Goal: Information Seeking & Learning: Learn about a topic

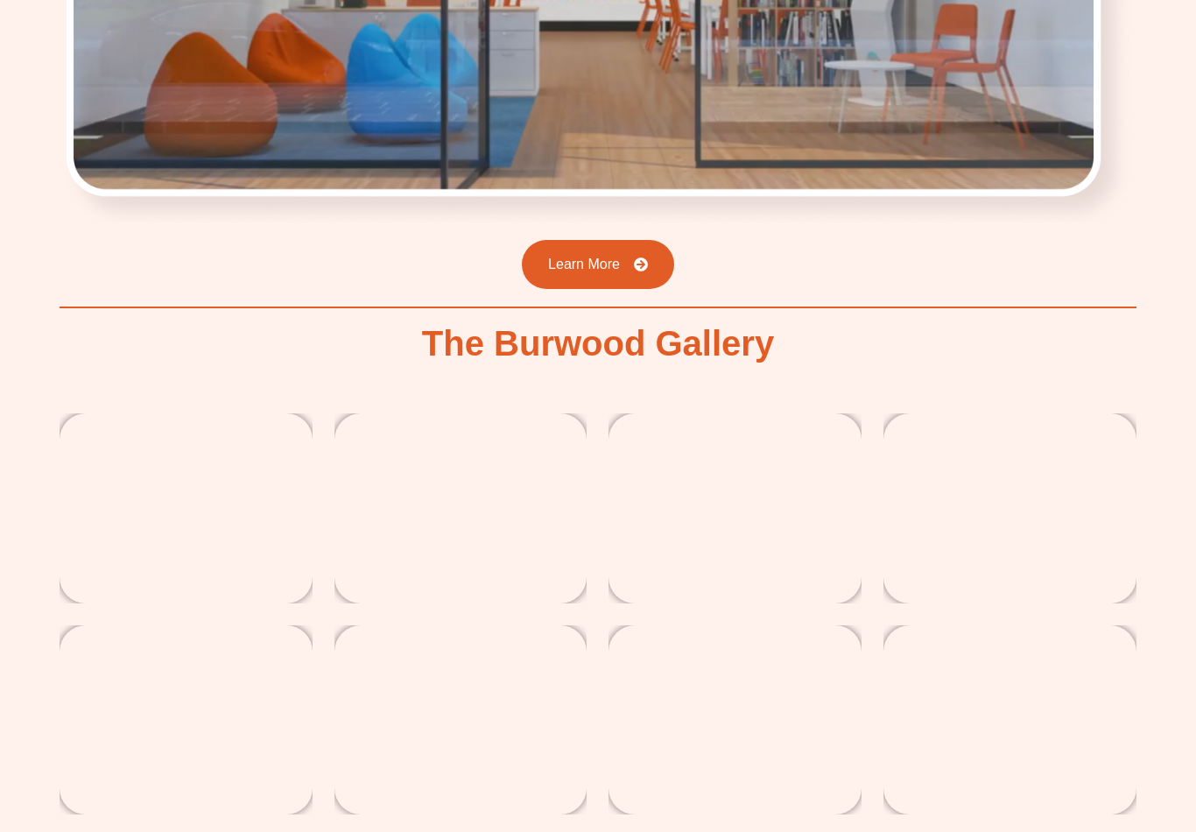
scroll to position [2832, 0]
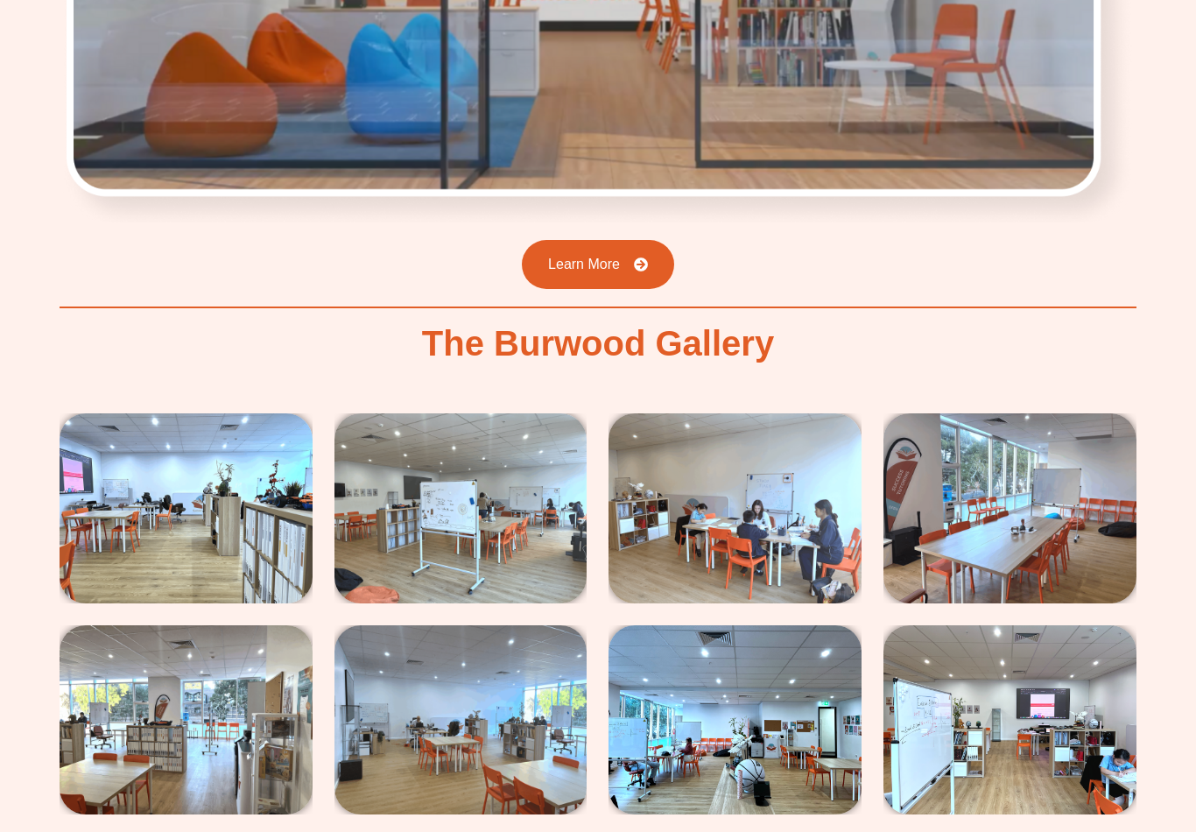
click at [855, 472] on img at bounding box center [735, 507] width 253 height 189
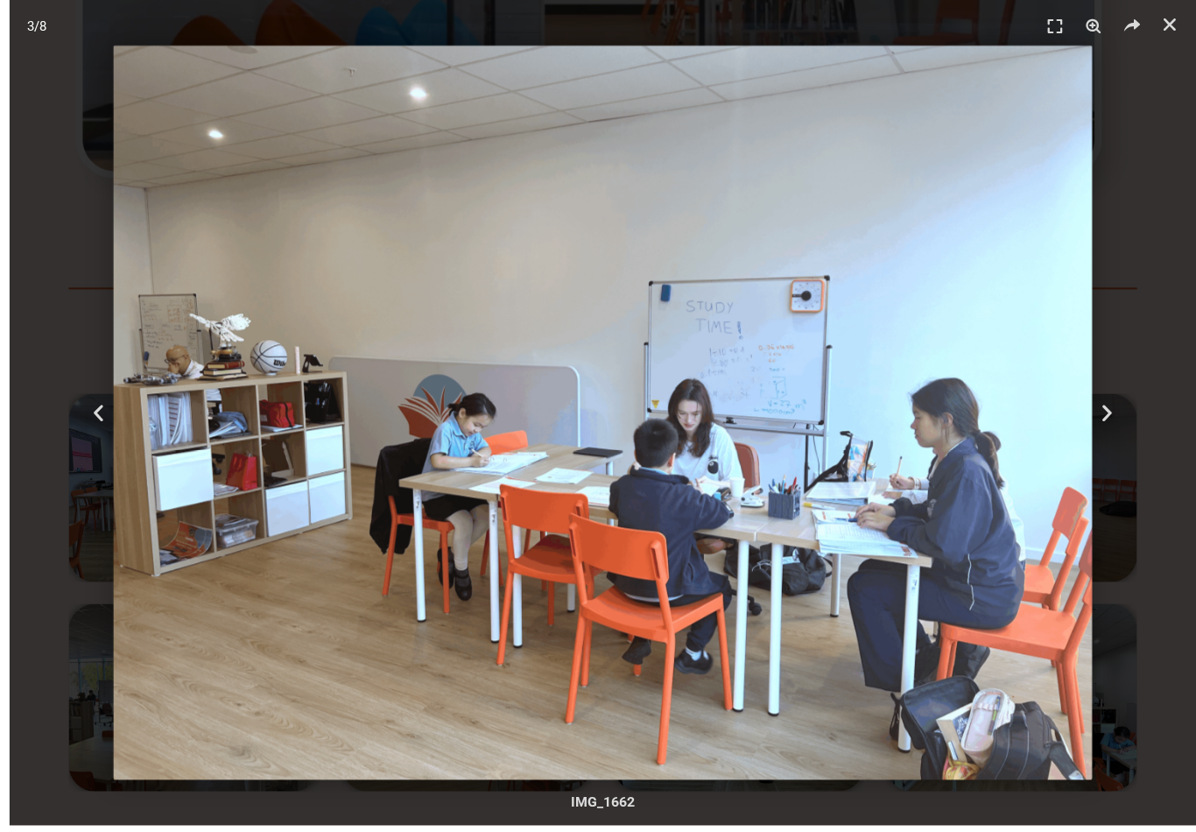
scroll to position [2855, 0]
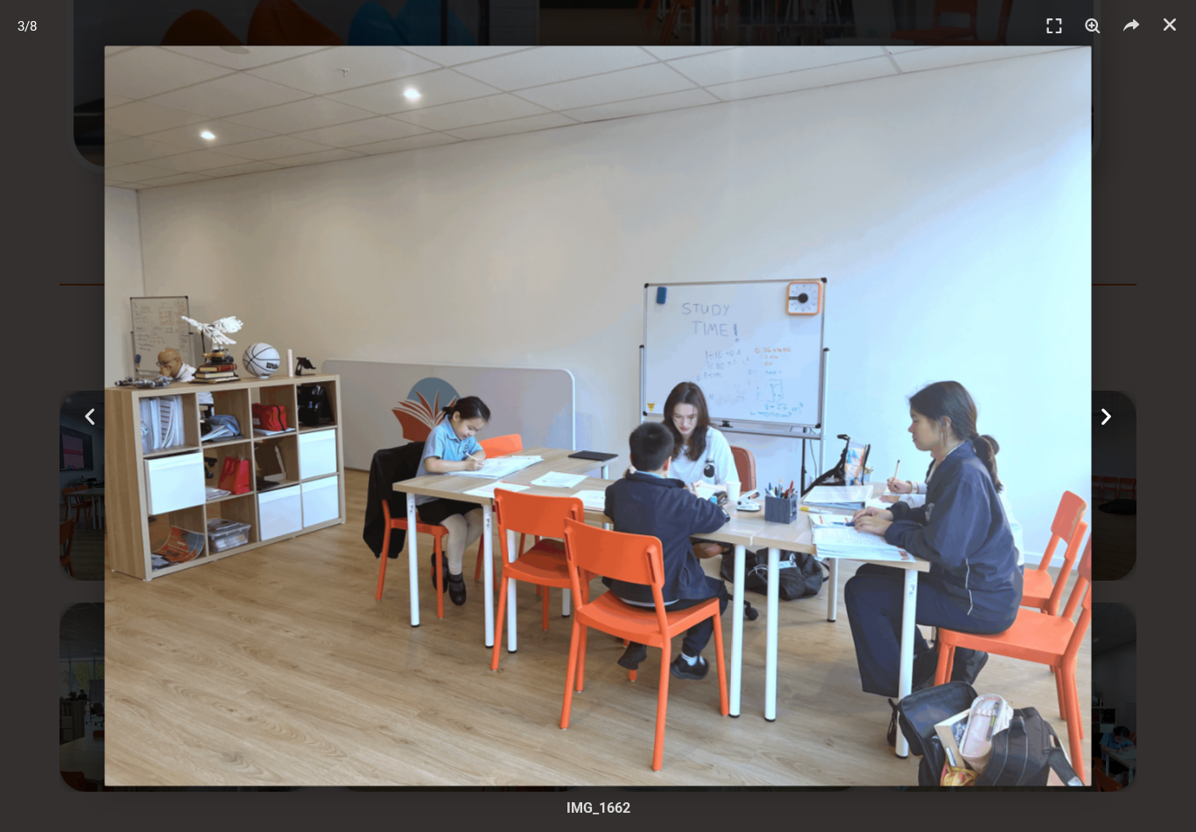
click at [1146, 173] on div "Next" at bounding box center [1107, 416] width 180 height 832
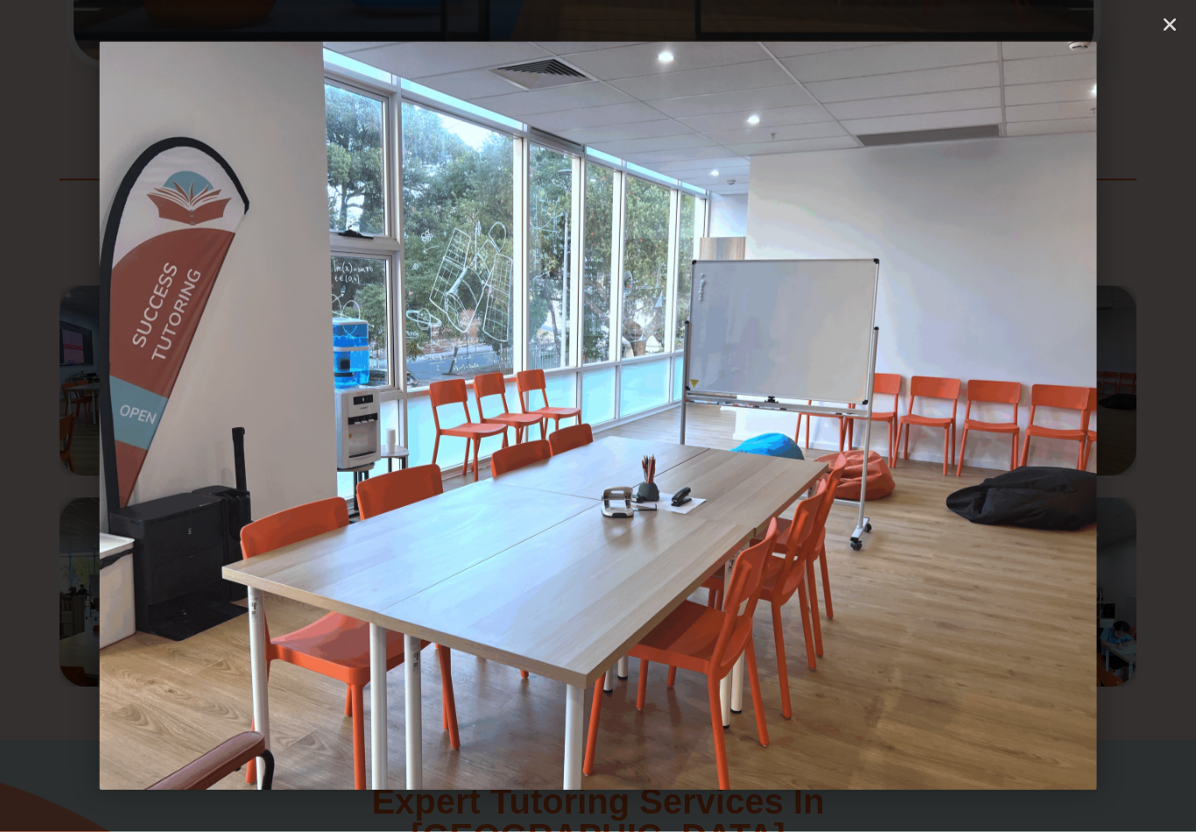
scroll to position [2960, 0]
click at [1153, 425] on div "Next" at bounding box center [1107, 416] width 180 height 832
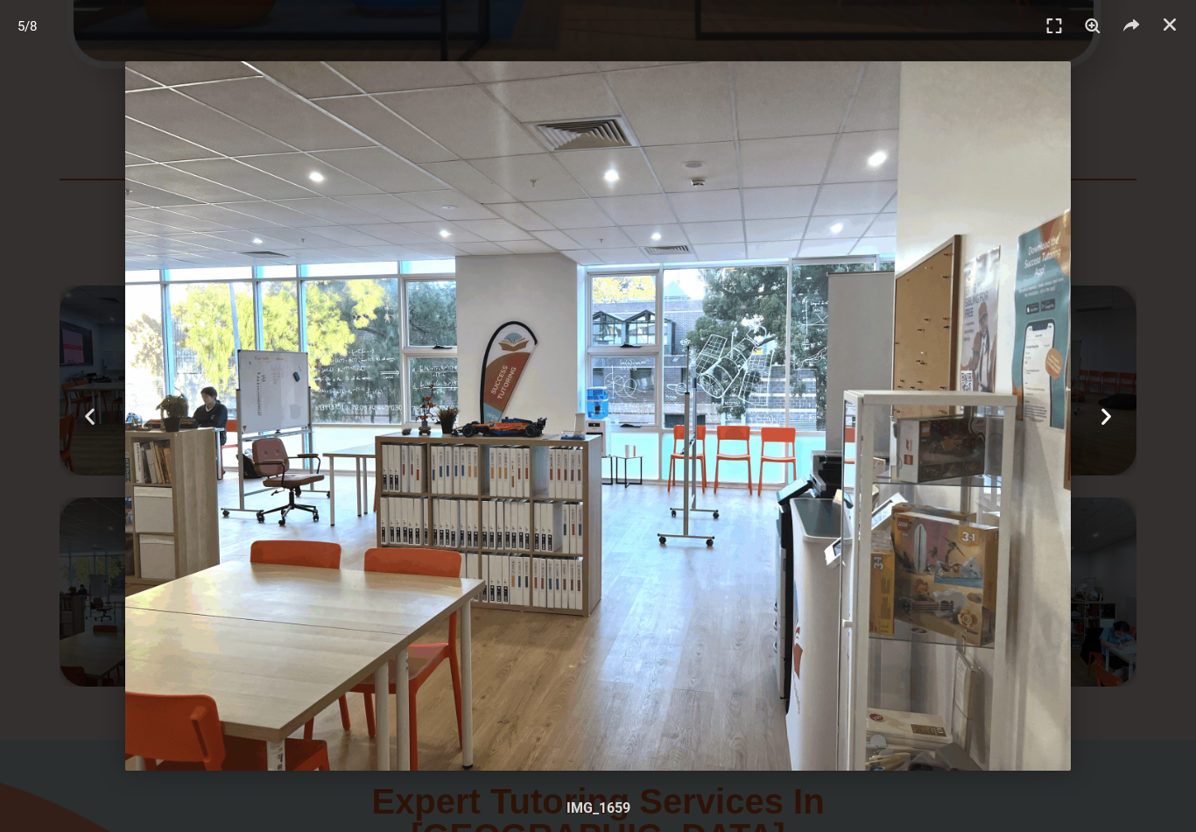
click at [1135, 398] on div "Next" at bounding box center [1107, 416] width 180 height 832
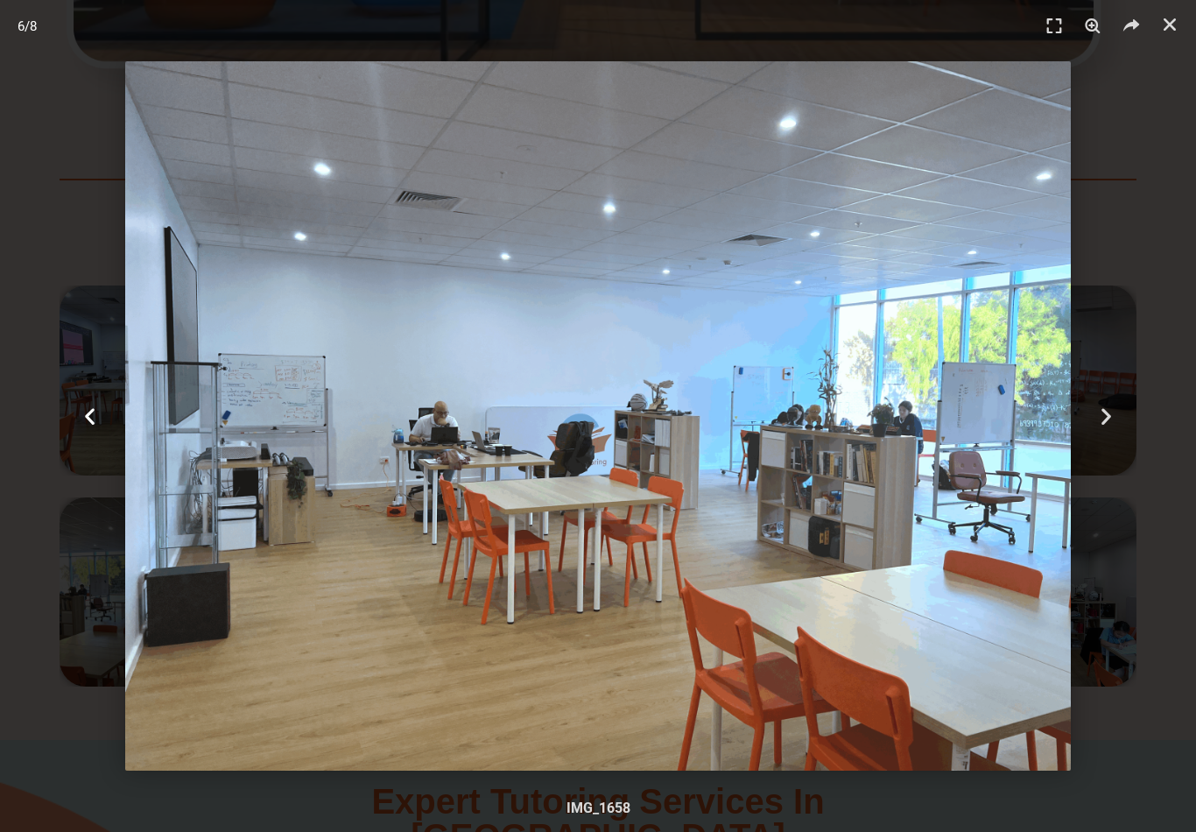
click at [88, 427] on icon "Previous slide" at bounding box center [90, 417] width 22 height 22
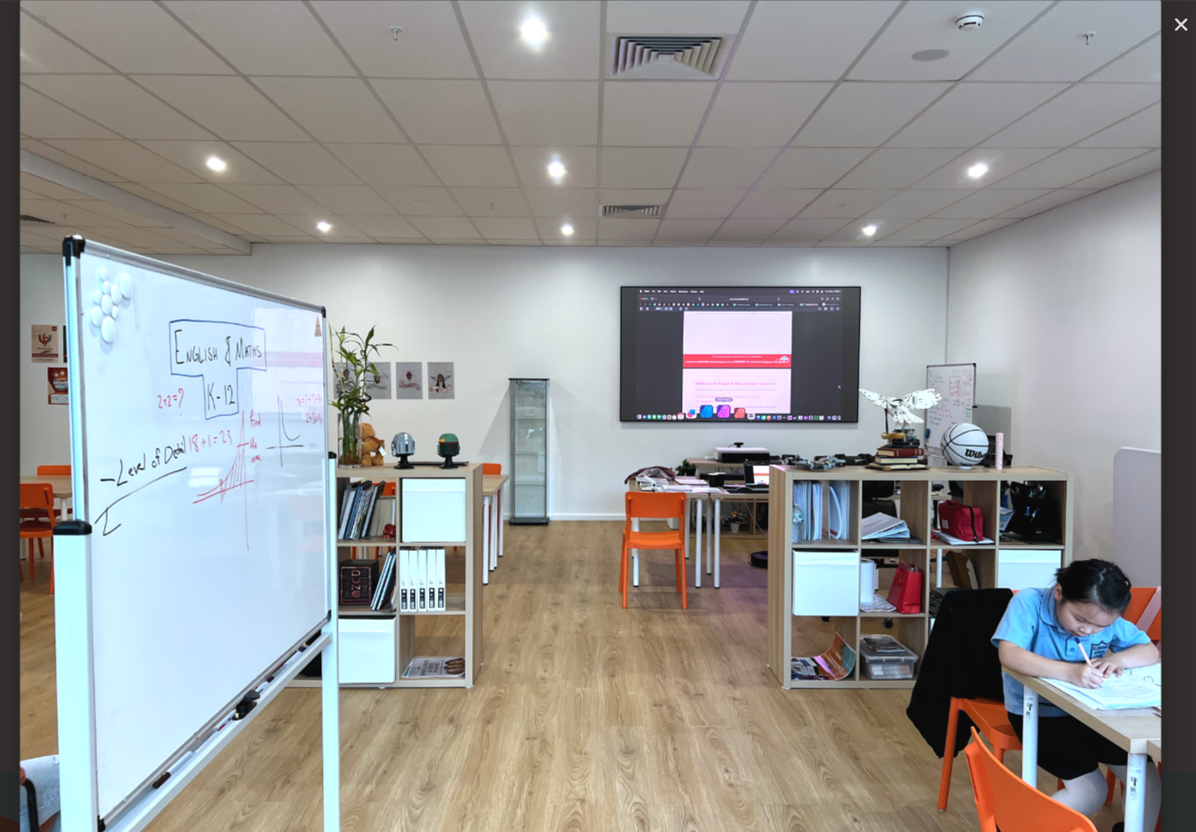
scroll to position [2935, 0]
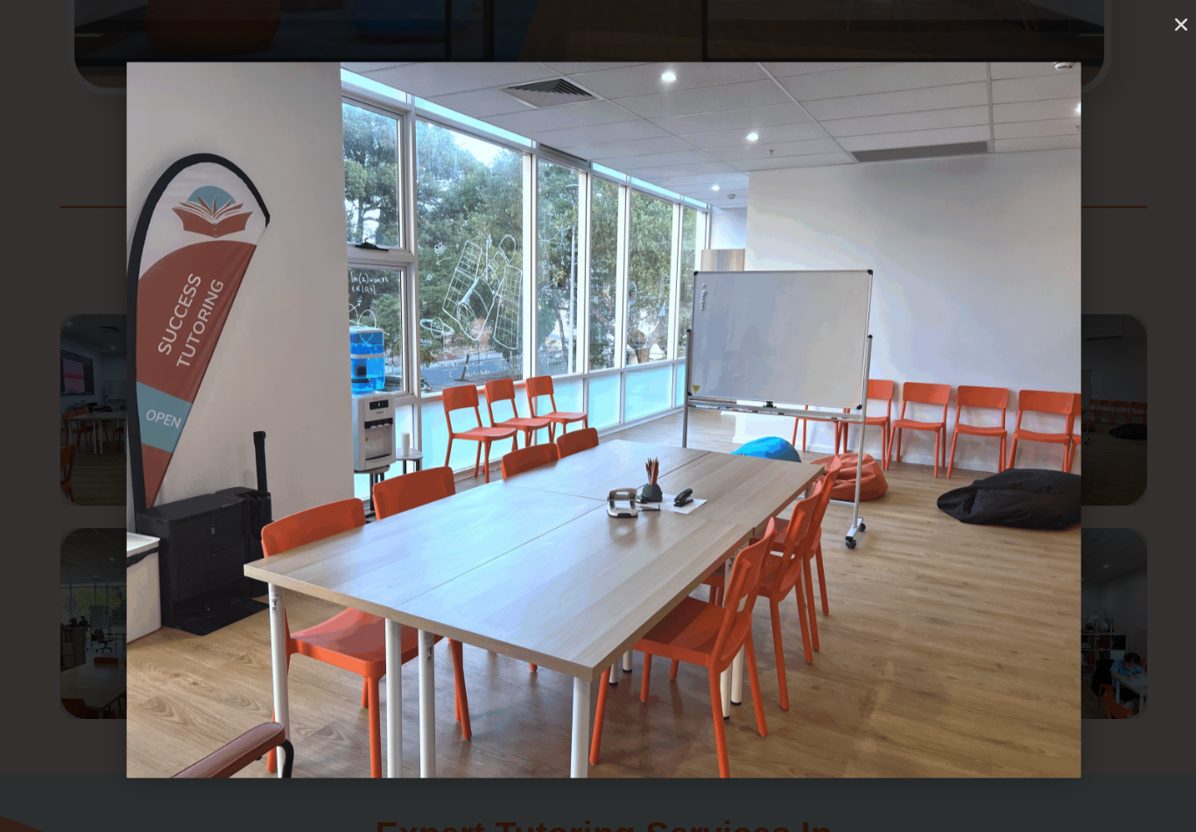
click at [1138, 155] on div "Next" at bounding box center [1107, 416] width 180 height 832
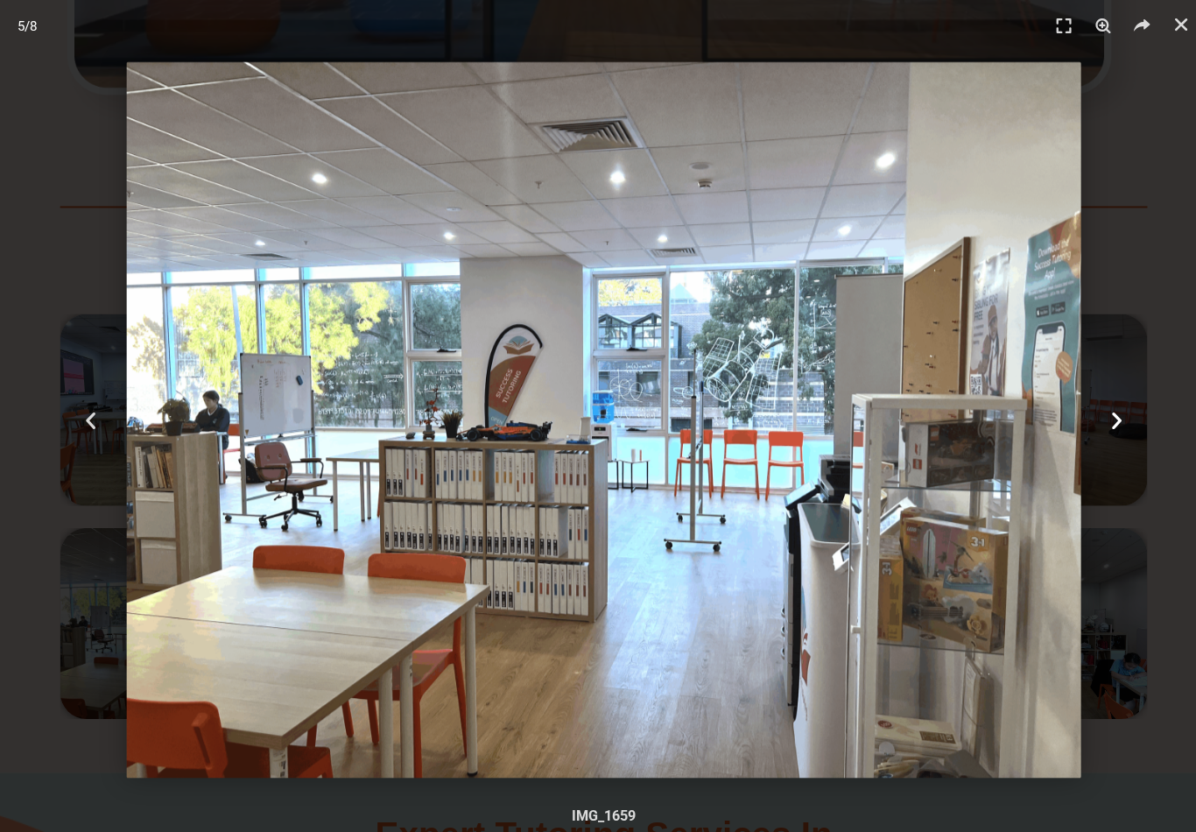
click at [1161, 168] on div "Next" at bounding box center [1107, 416] width 180 height 832
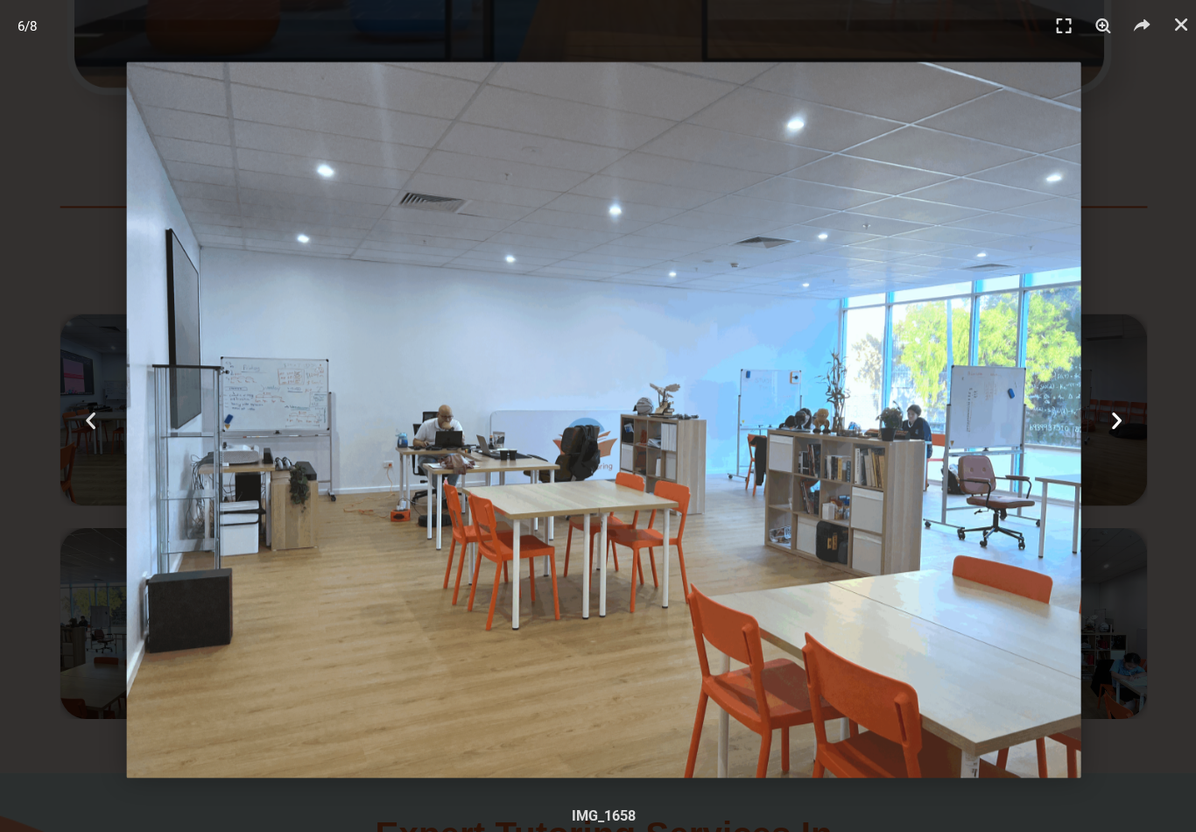
click at [1177, 180] on div "Next" at bounding box center [1107, 416] width 180 height 832
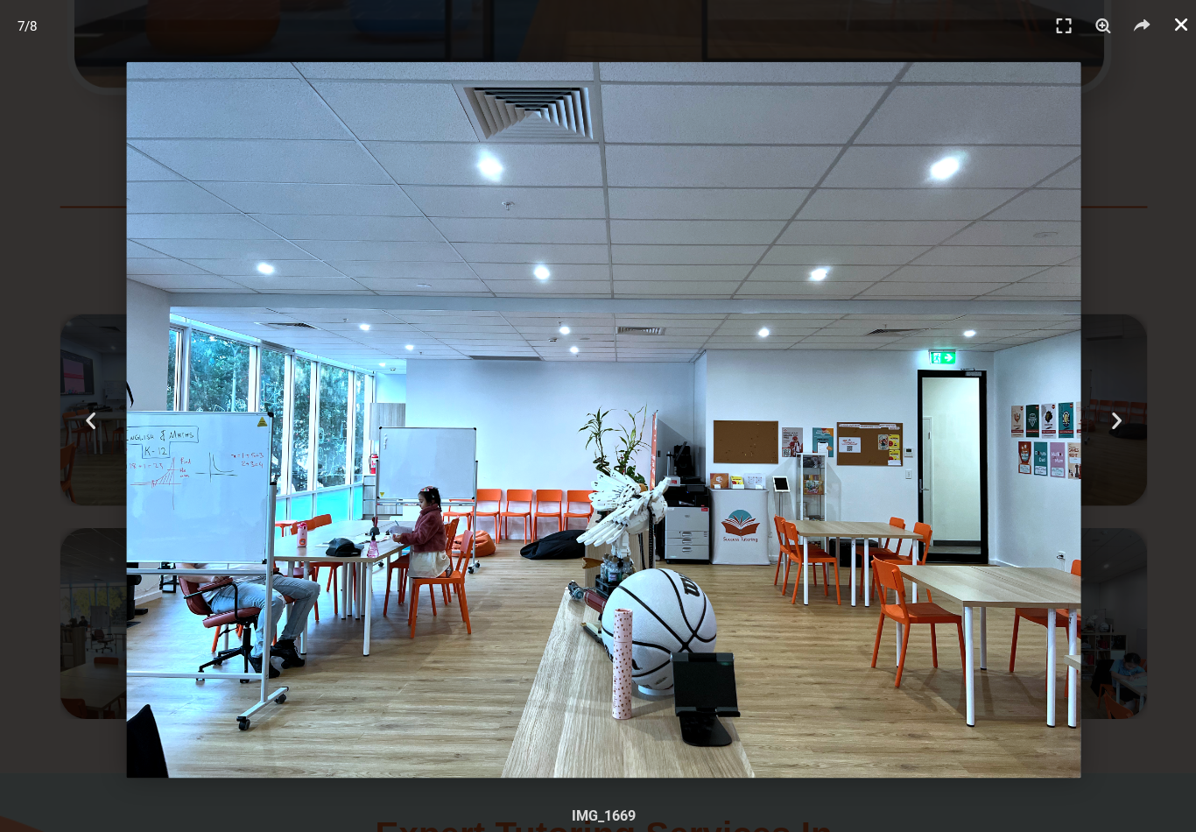
click at [1160, 29] on link "Close (Esc)" at bounding box center [1170, 24] width 26 height 26
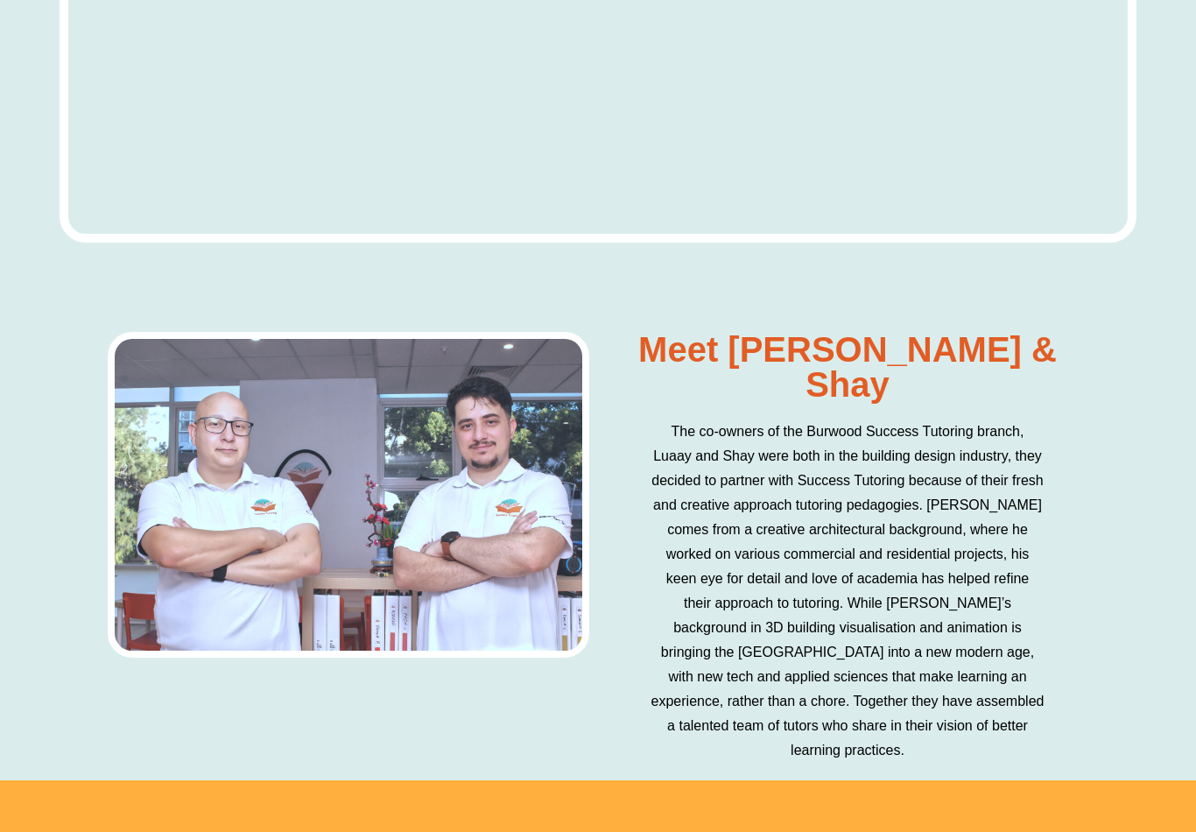
scroll to position [8391, 0]
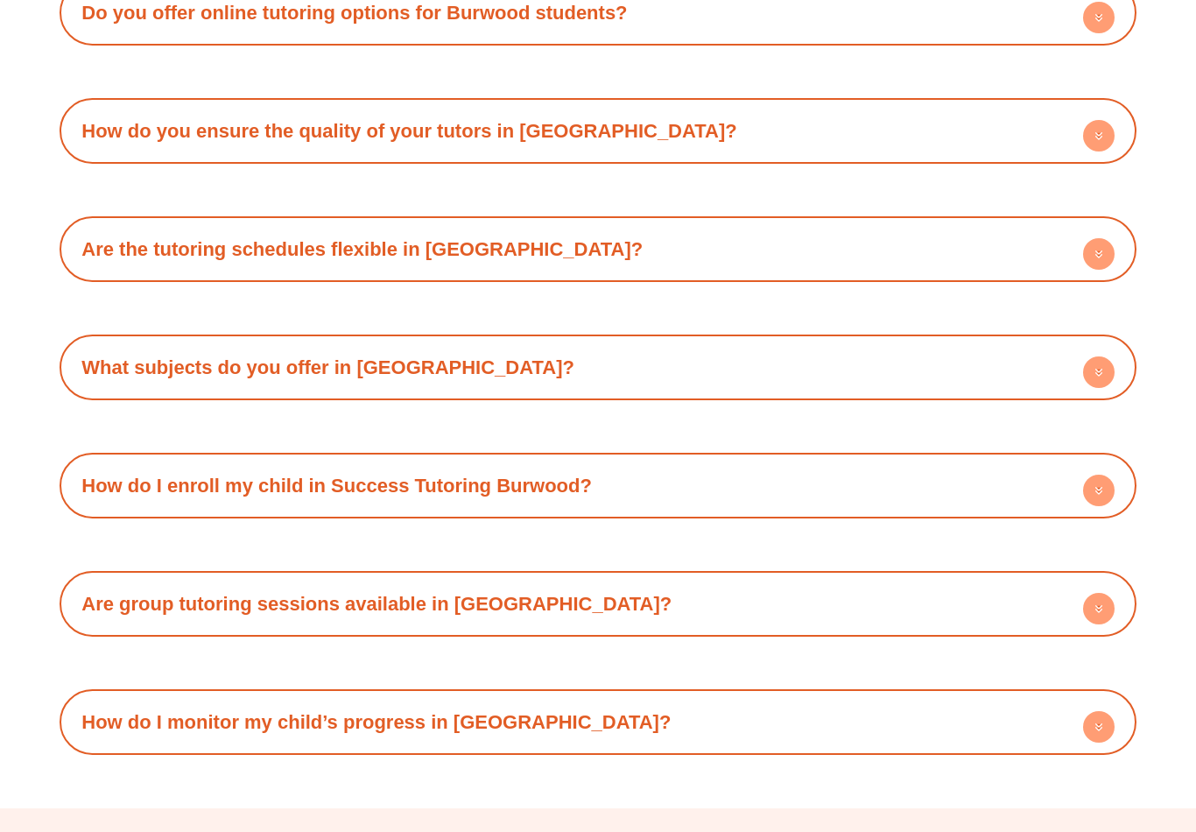
click at [935, 344] on div "What subjects do you offer in [GEOGRAPHIC_DATA]?" at bounding box center [597, 368] width 1059 height 48
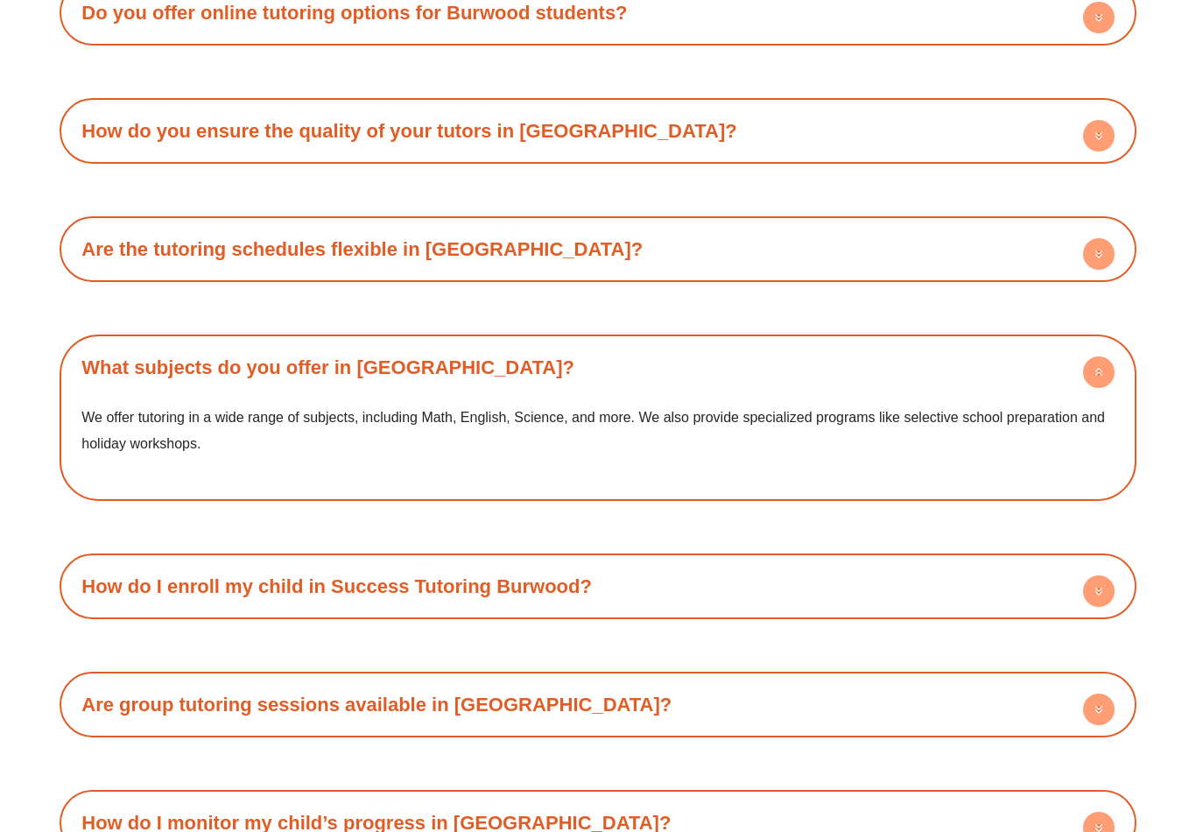
click at [977, 343] on div "What subjects do you offer in [GEOGRAPHIC_DATA]?" at bounding box center [597, 367] width 1059 height 48
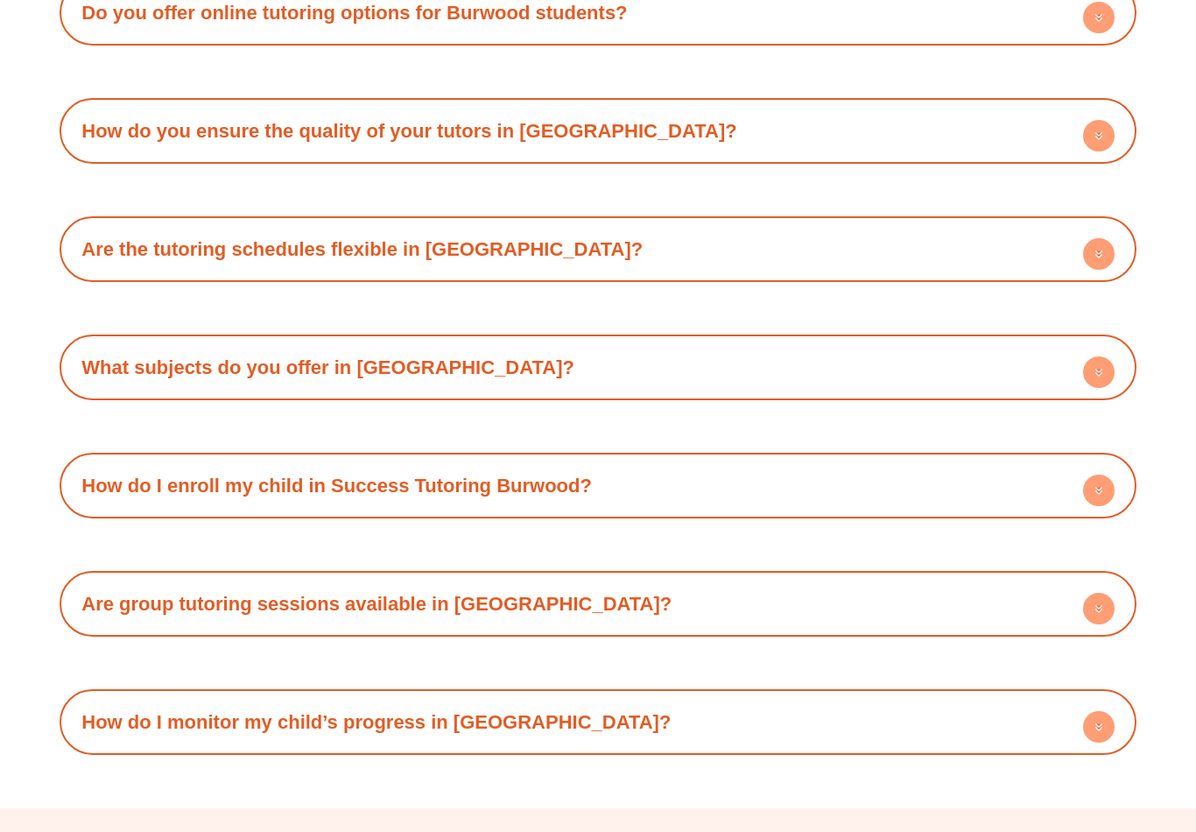
click at [921, 462] on div "How do I enroll my child in Success Tutoring Burwood?" at bounding box center [597, 486] width 1059 height 48
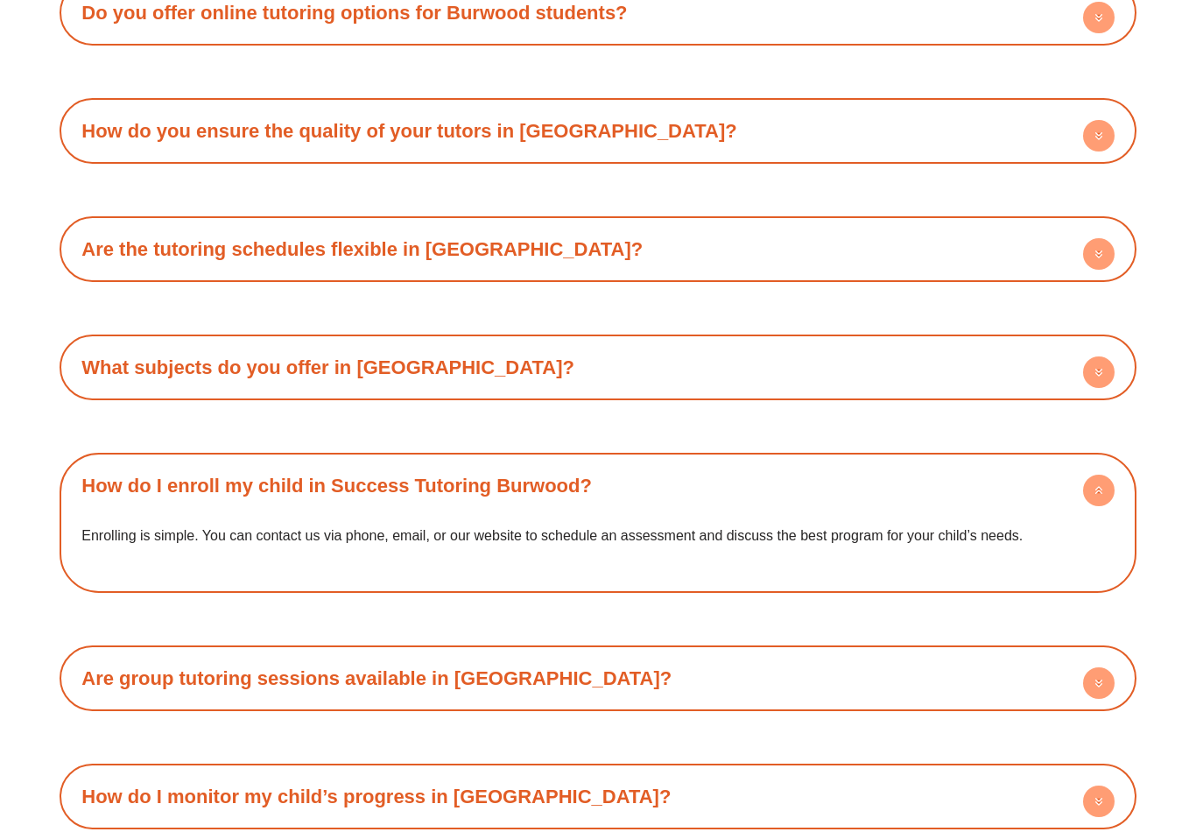
click at [920, 462] on div "How do I enroll my child in Success Tutoring Burwood?" at bounding box center [597, 486] width 1059 height 48
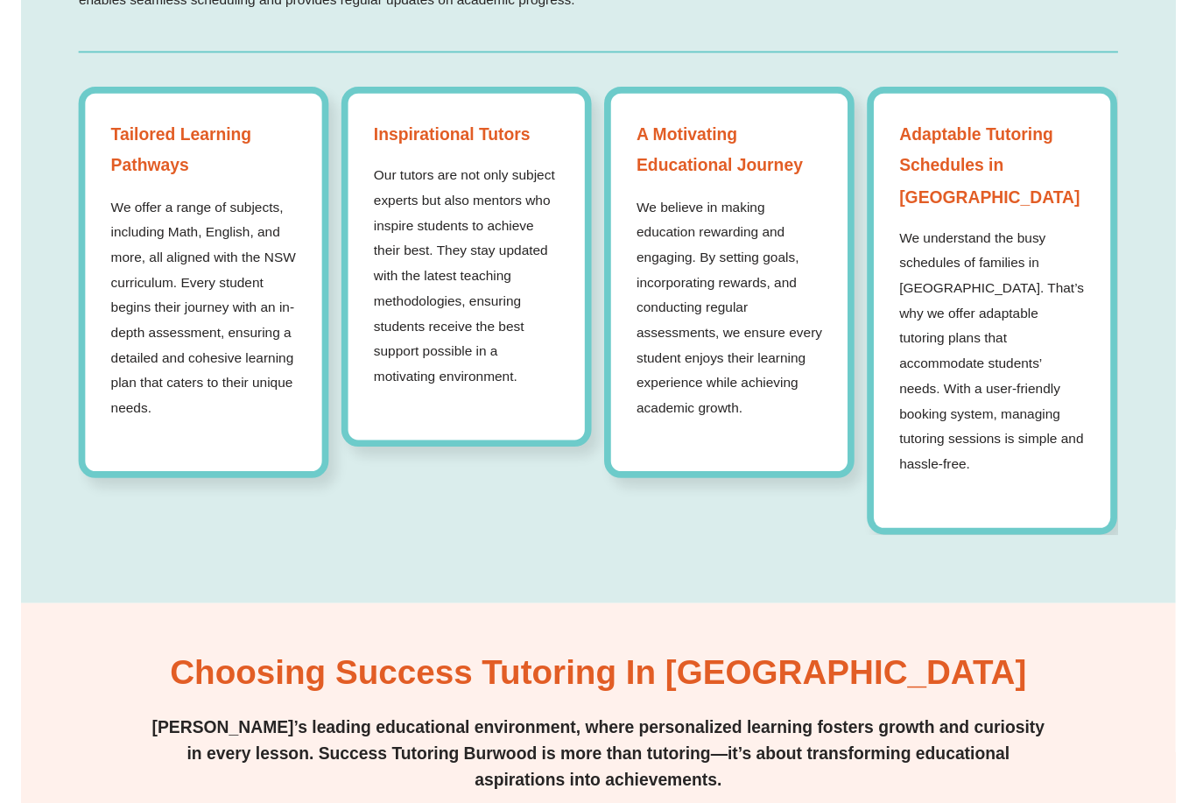
scroll to position [0, 0]
